Goal: Find specific page/section: Find specific page/section

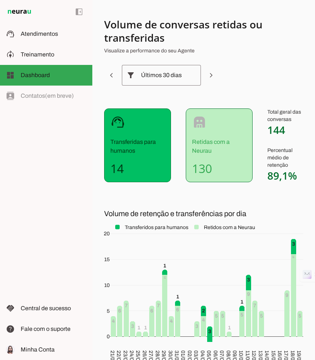
click at [286, 32] on h4 "Volume de conversas retidas ou transferidas" at bounding box center [200, 31] width 193 height 27
